Goal: Task Accomplishment & Management: Complete application form

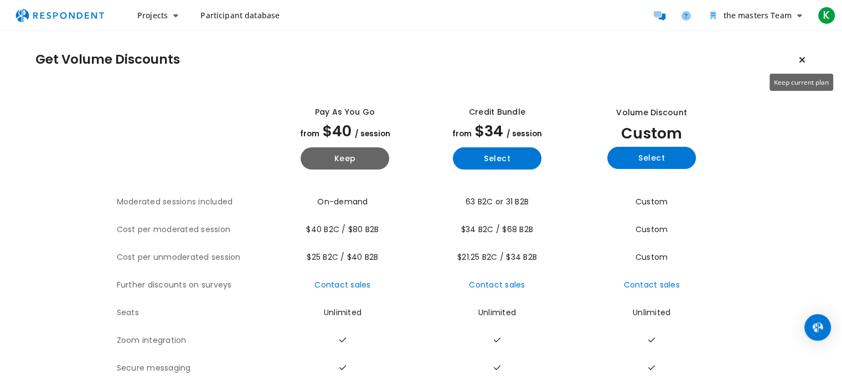
click at [804, 60] on icon "Keep current plan" at bounding box center [802, 59] width 7 height 9
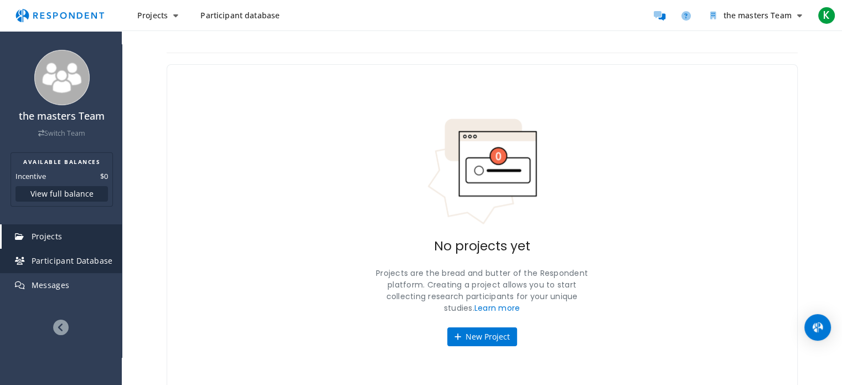
click at [89, 261] on span "Participant Database" at bounding box center [72, 260] width 81 height 11
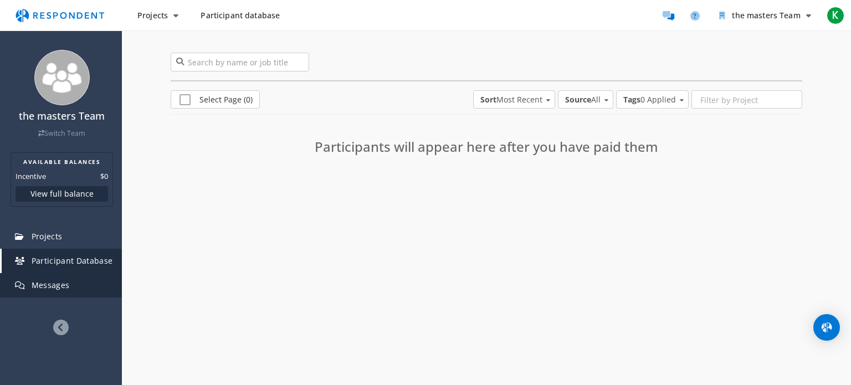
click at [65, 285] on span "Messages" at bounding box center [51, 285] width 38 height 11
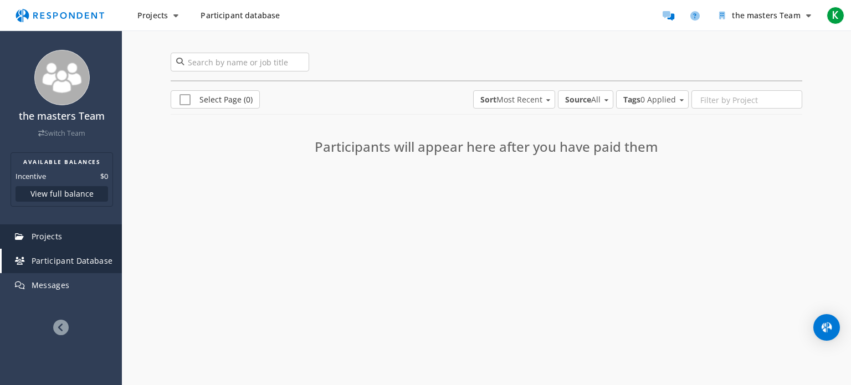
click at [69, 234] on link "Projects" at bounding box center [62, 236] width 120 height 24
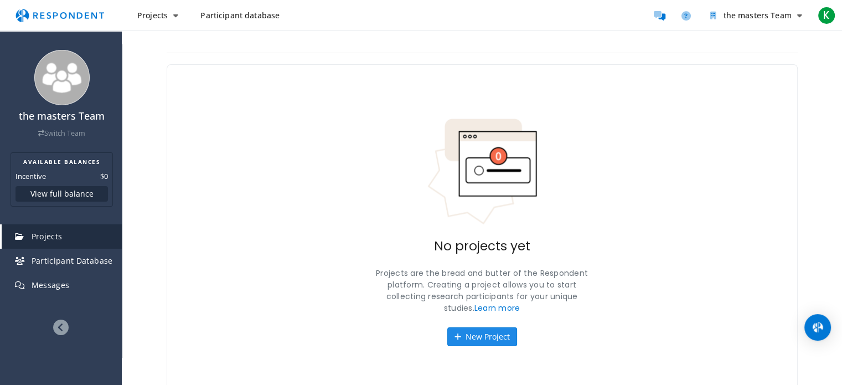
click at [465, 331] on button "New Project" at bounding box center [482, 336] width 70 height 19
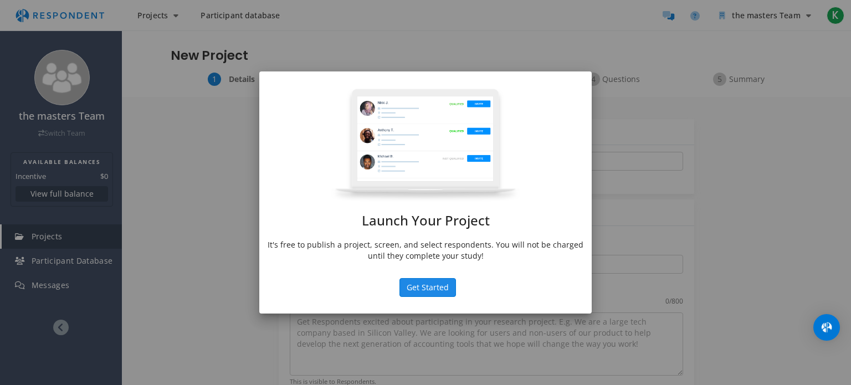
click at [436, 291] on button "Get Started" at bounding box center [427, 287] width 56 height 19
